Goal: Entertainment & Leisure: Consume media (video, audio)

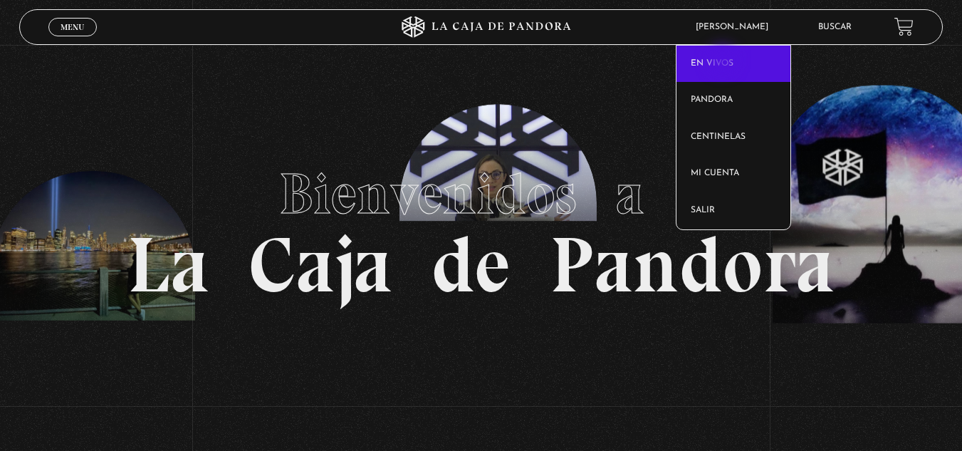
click at [724, 61] on link "En vivos" at bounding box center [733, 64] width 114 height 37
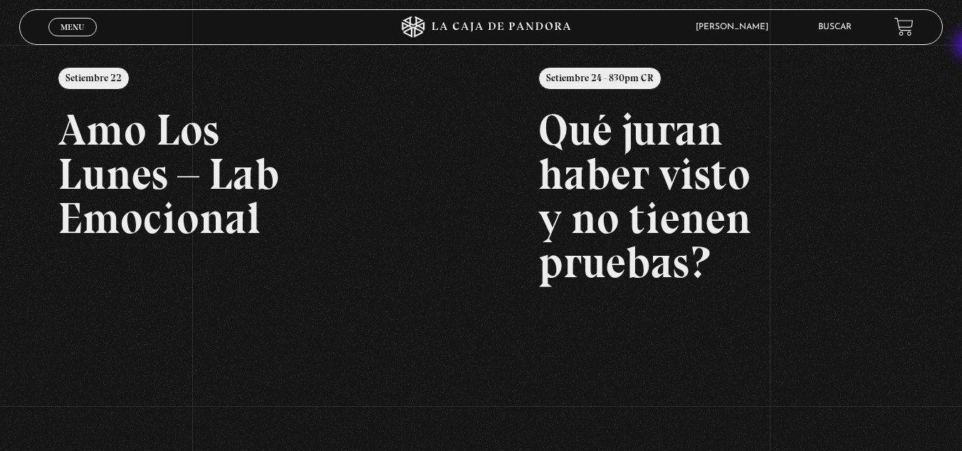
scroll to position [177, 0]
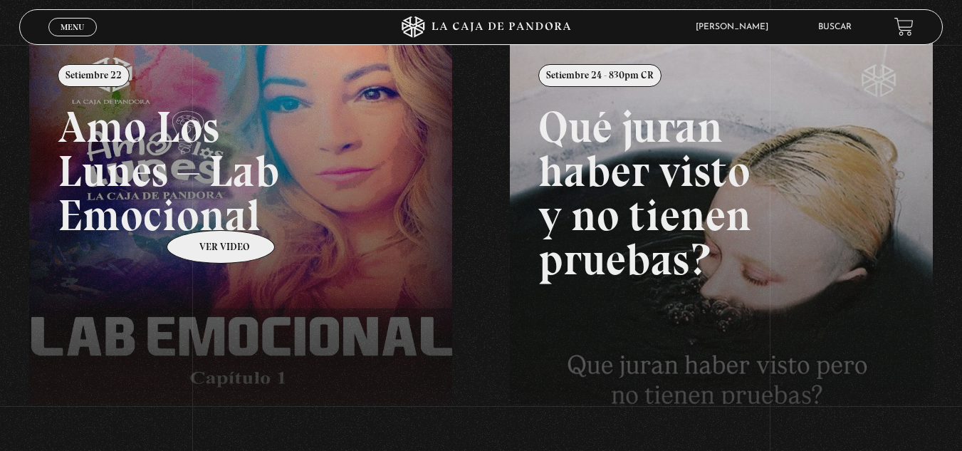
click at [202, 209] on link at bounding box center [510, 268] width 962 height 451
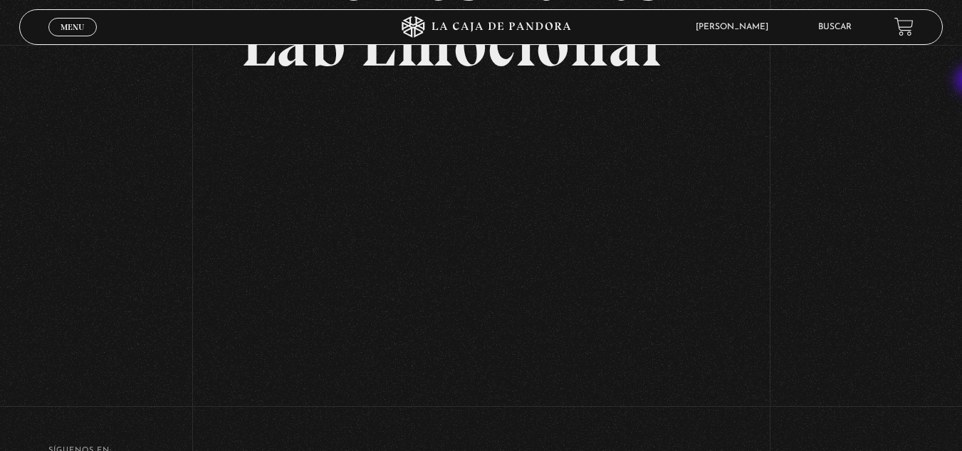
scroll to position [195, 0]
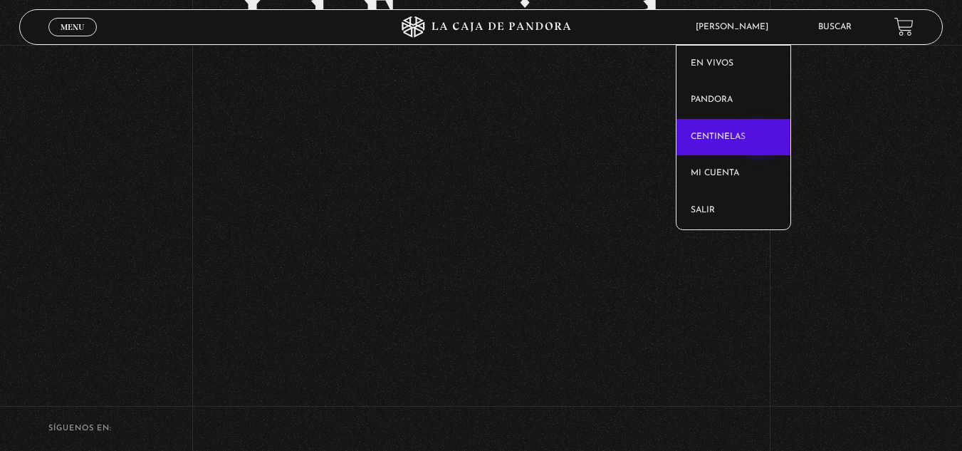
click at [760, 140] on link "Centinelas" at bounding box center [733, 137] width 114 height 37
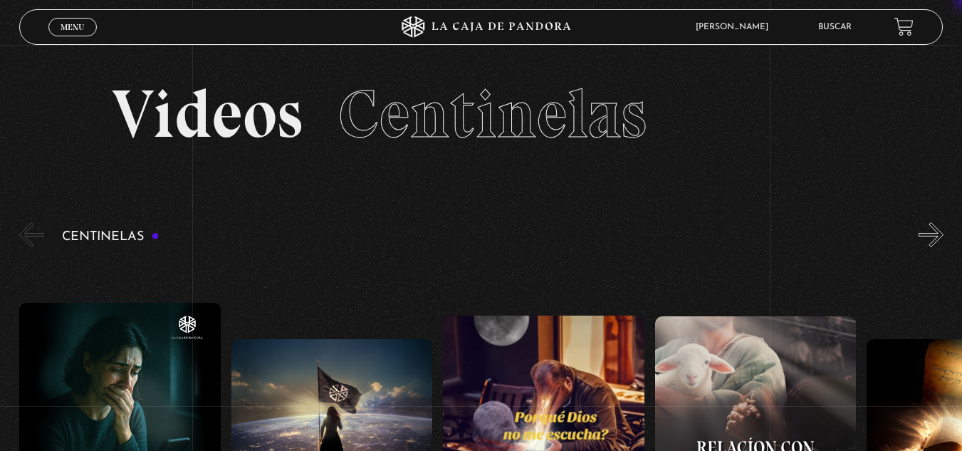
drag, startPoint x: 971, startPoint y: 46, endPoint x: 972, endPoint y: -62, distance: 107.5
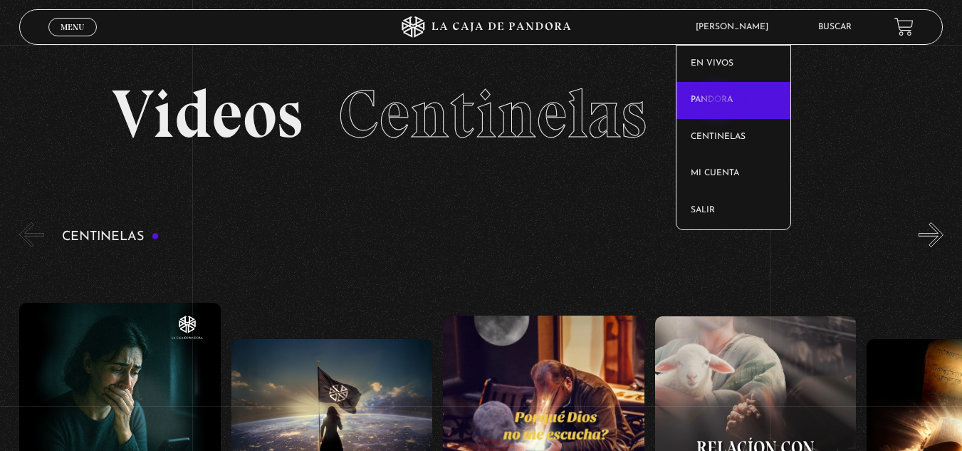
click at [718, 103] on link "Pandora" at bounding box center [733, 100] width 114 height 37
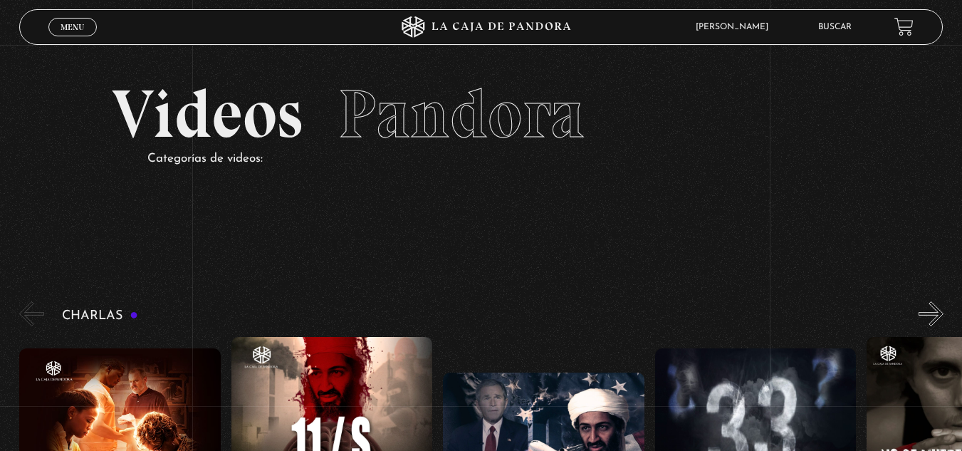
drag, startPoint x: 967, startPoint y: 32, endPoint x: 939, endPoint y: -62, distance: 98.0
click at [852, 31] on link "Buscar" at bounding box center [834, 27] width 33 height 9
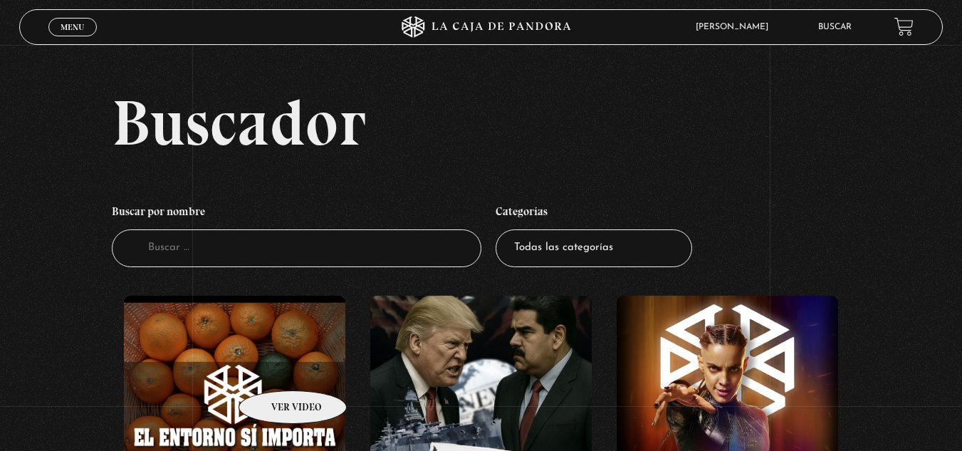
click at [274, 369] on figure at bounding box center [234, 405] width 221 height 221
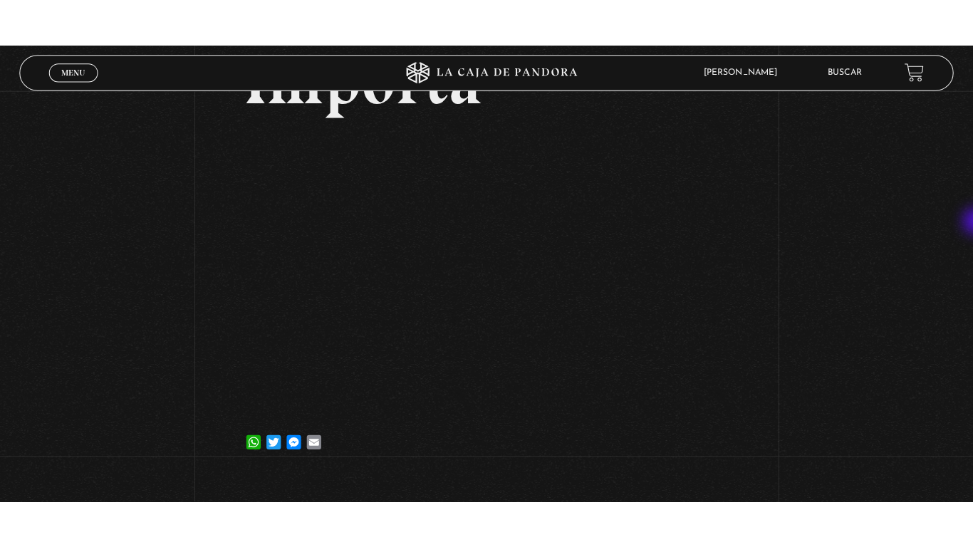
scroll to position [187, 0]
